Goal: Task Accomplishment & Management: Manage account settings

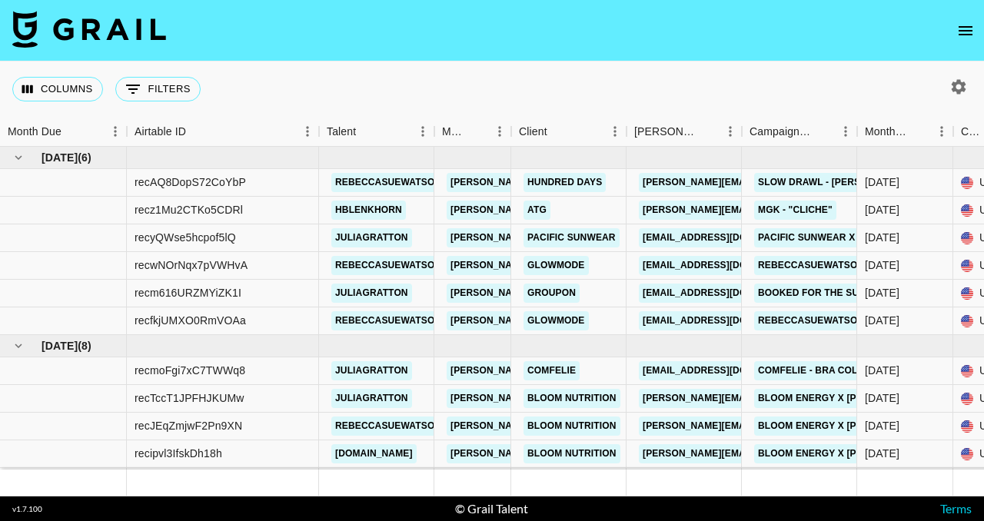
click at [967, 33] on icon "open drawer" at bounding box center [965, 31] width 18 height 18
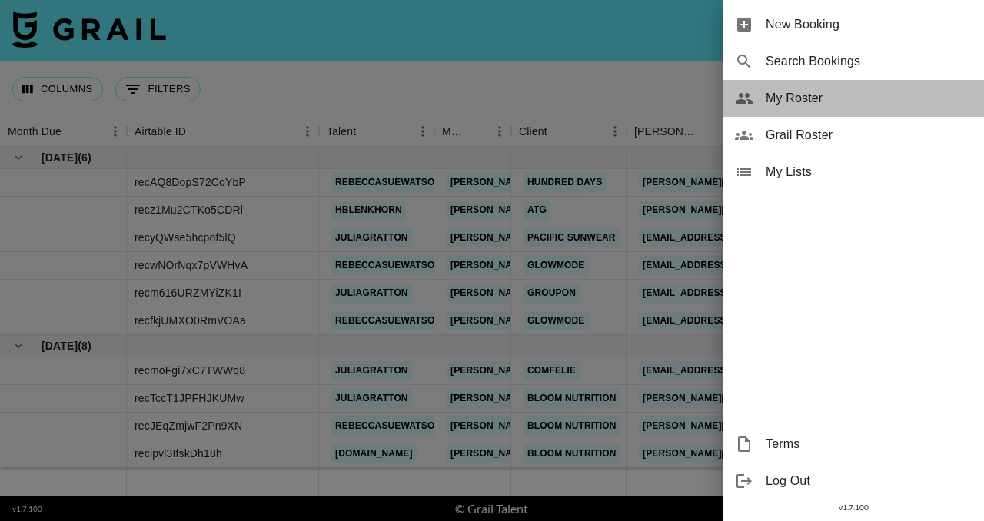
click at [817, 110] on div "My Roster" at bounding box center [852, 98] width 261 height 37
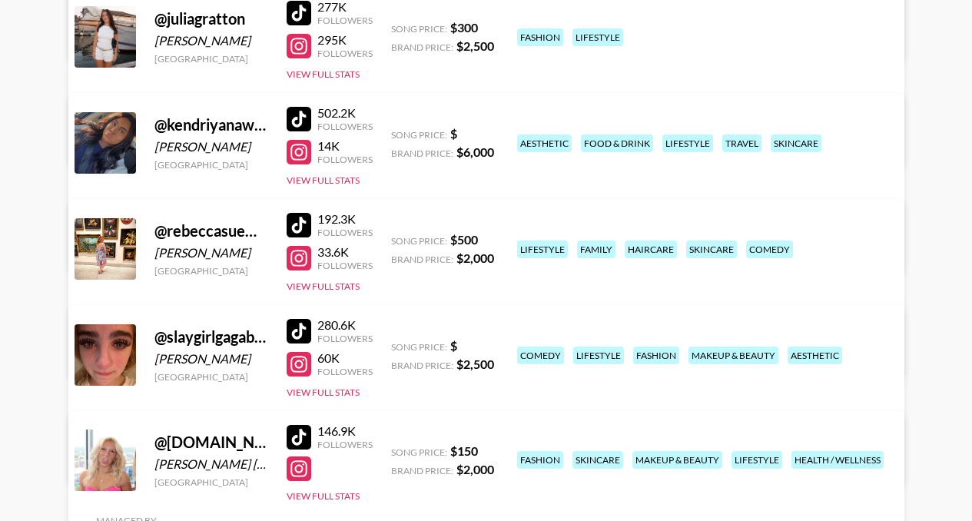
scroll to position [667, 0]
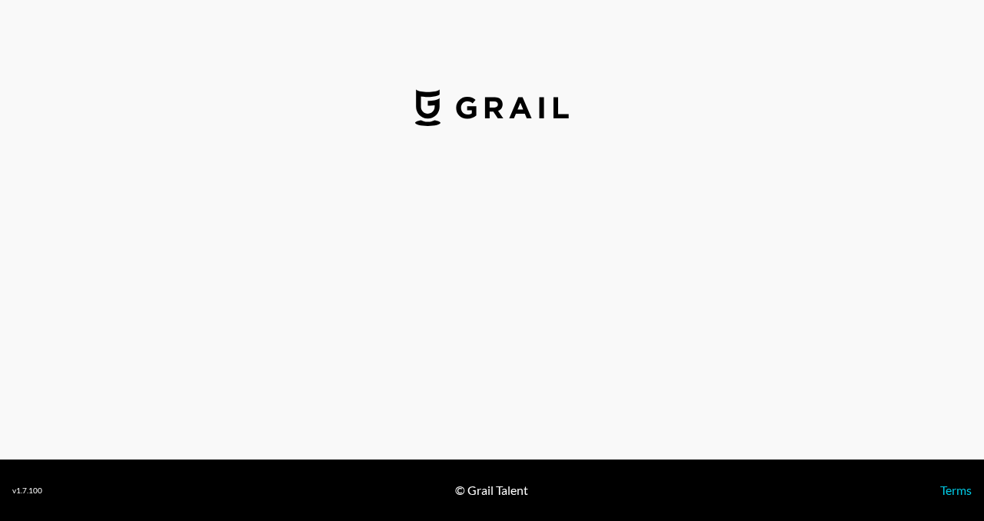
select select "USD"
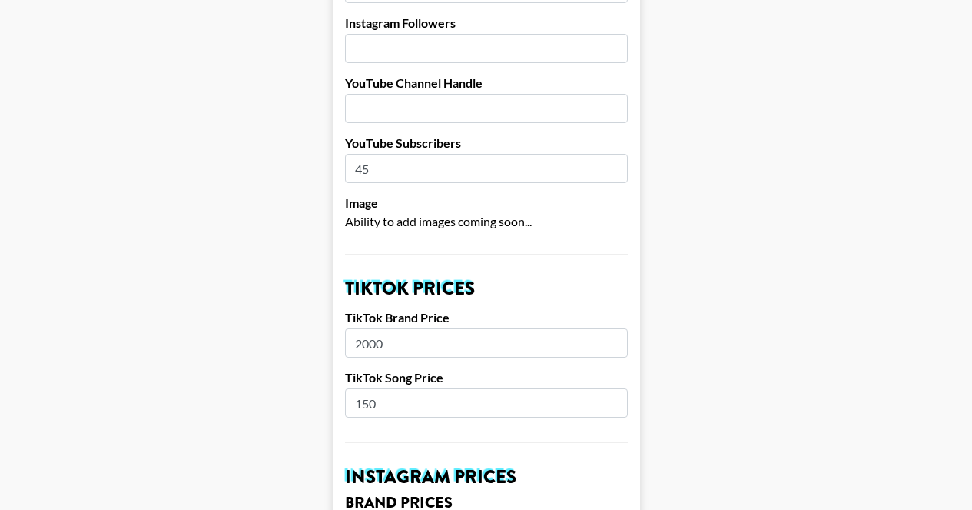
scroll to position [364, 0]
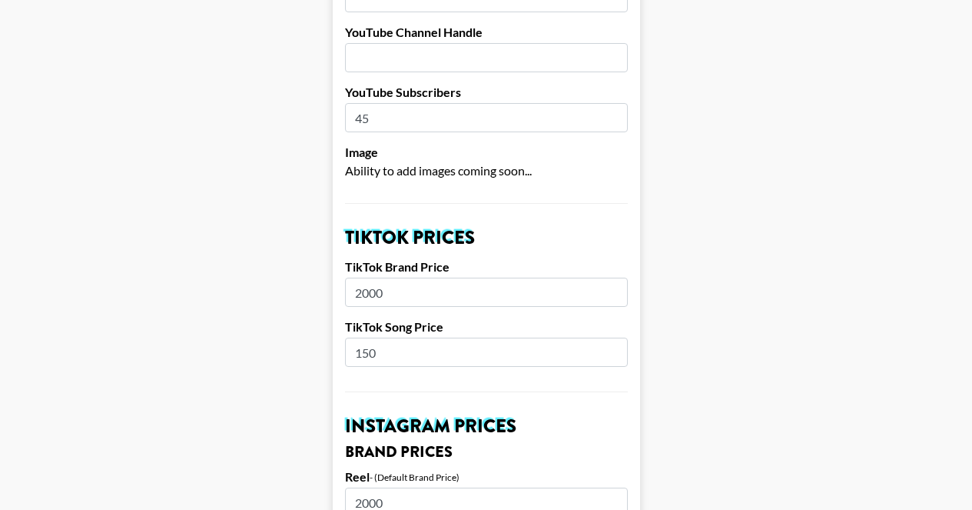
click at [371, 337] on input "150" at bounding box center [486, 351] width 283 height 29
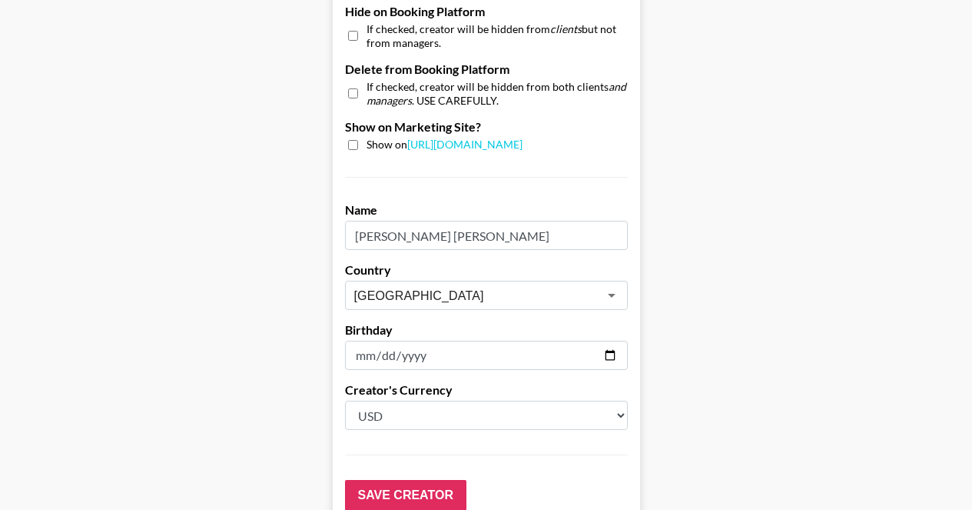
scroll to position [1575, 0]
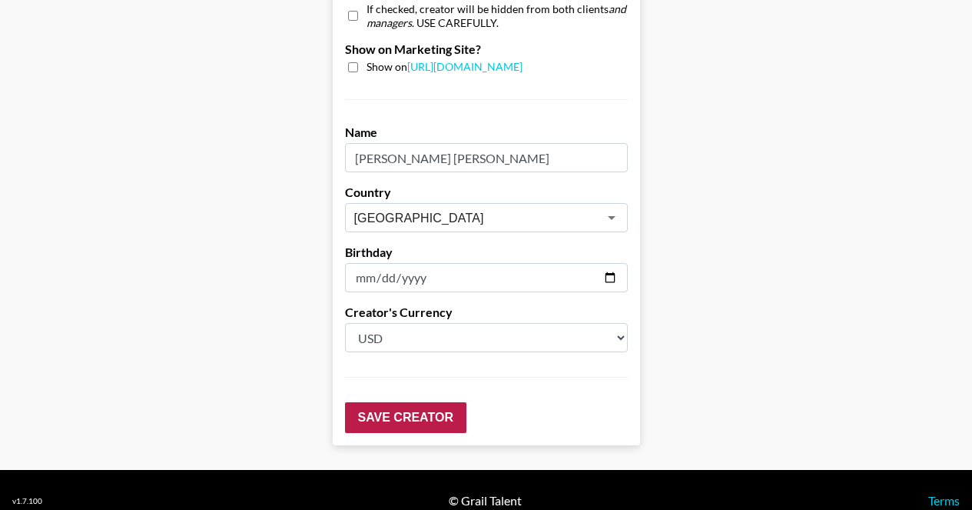
type input "250"
click at [450, 402] on input "Save Creator" at bounding box center [405, 417] width 121 height 31
click at [453, 406] on input "Save Creator" at bounding box center [405, 417] width 121 height 31
